Goal: Task Accomplishment & Management: Use online tool/utility

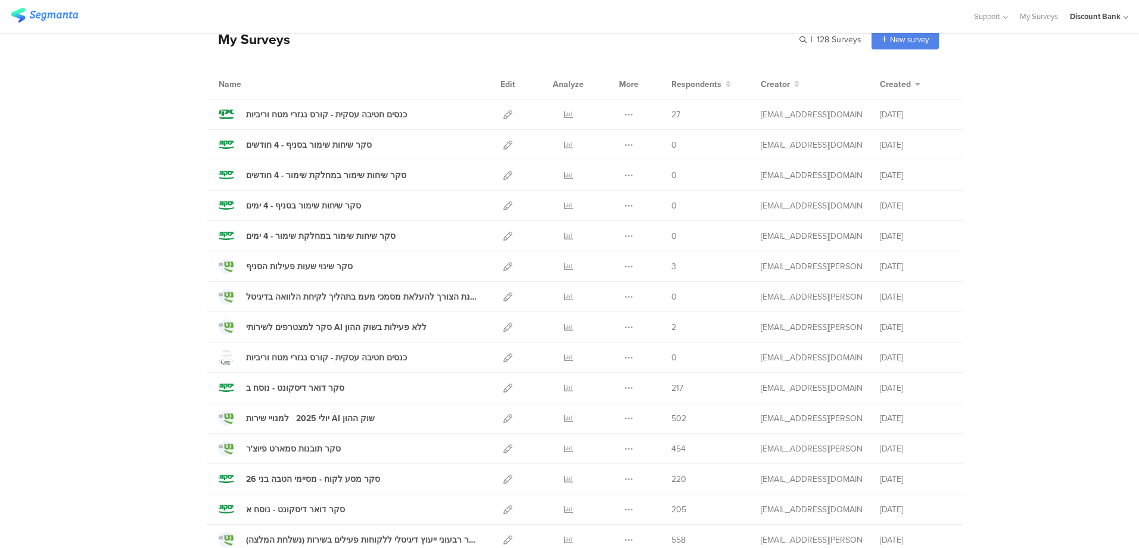
scroll to position [119, 0]
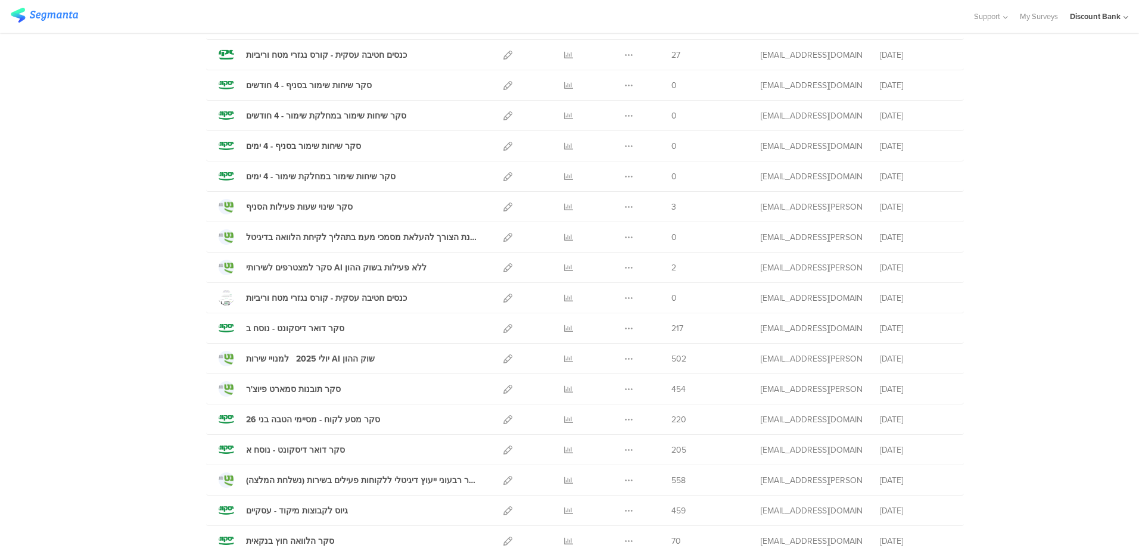
click at [565, 422] on icon at bounding box center [568, 419] width 9 height 9
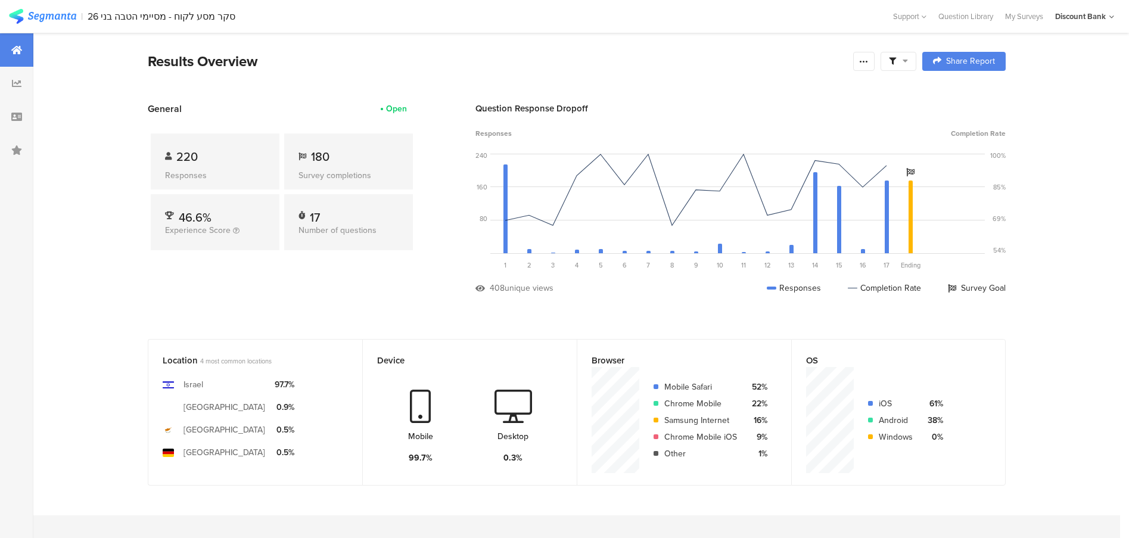
click at [874, 67] on div at bounding box center [863, 61] width 21 height 19
click at [791, 184] on div "Export Results" at bounding box center [784, 182] width 191 height 12
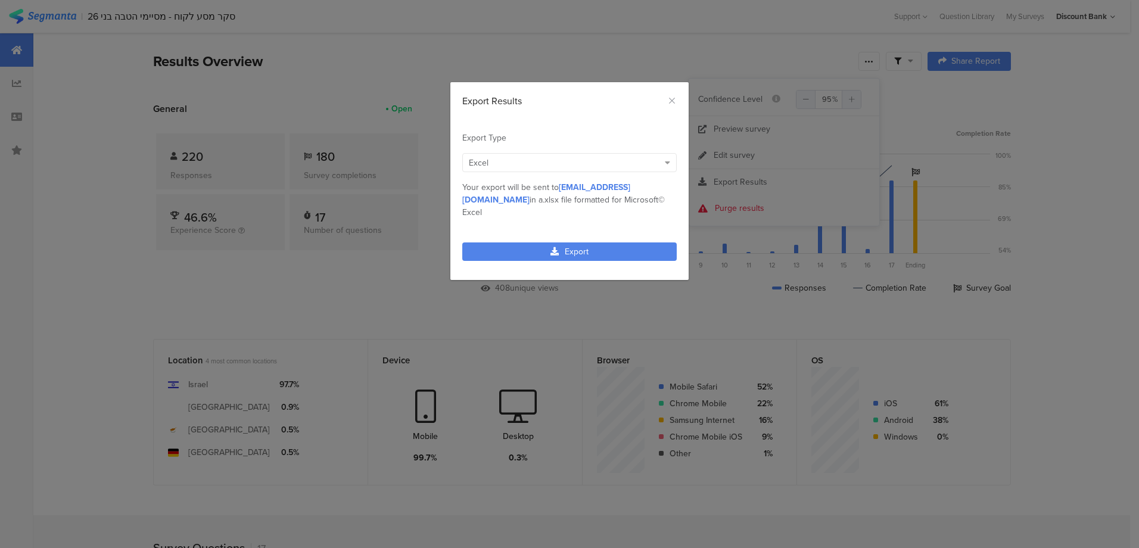
click at [554, 245] on link "Export" at bounding box center [569, 251] width 214 height 18
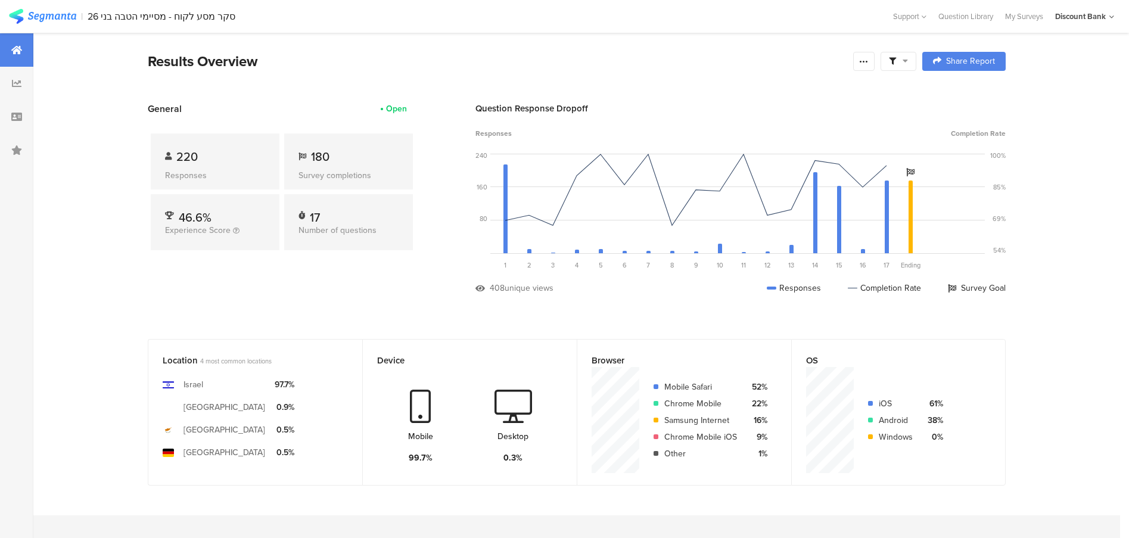
scroll to position [36, 1]
